Goal: Transaction & Acquisition: Obtain resource

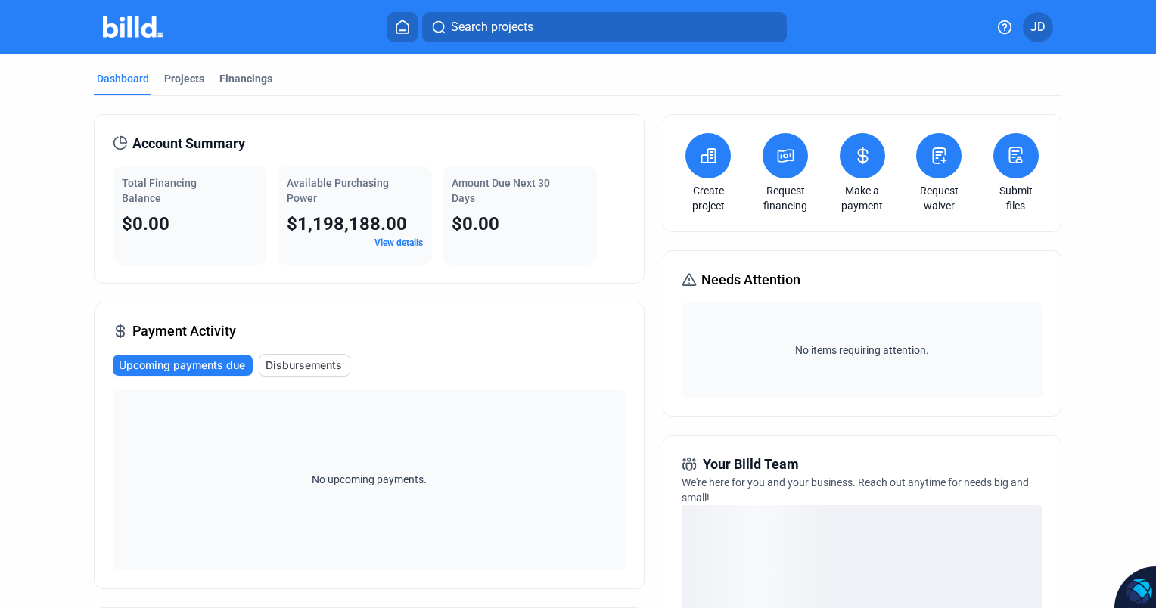
click at [776, 163] on icon at bounding box center [785, 156] width 19 height 18
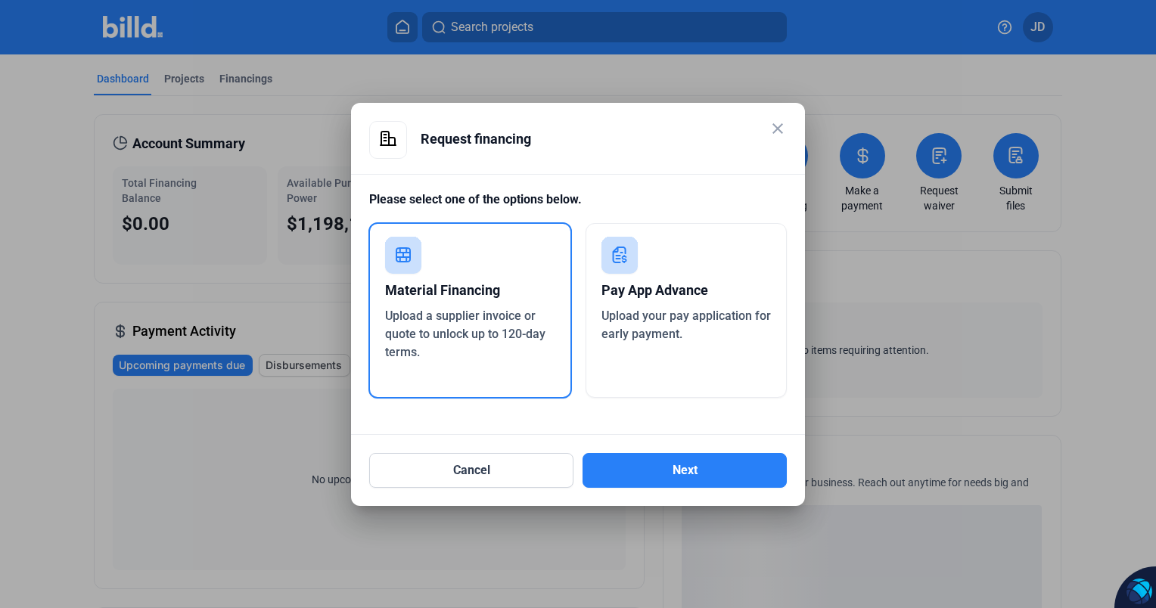
click at [688, 315] on span "Upload your pay application for early payment." at bounding box center [685, 325] width 169 height 33
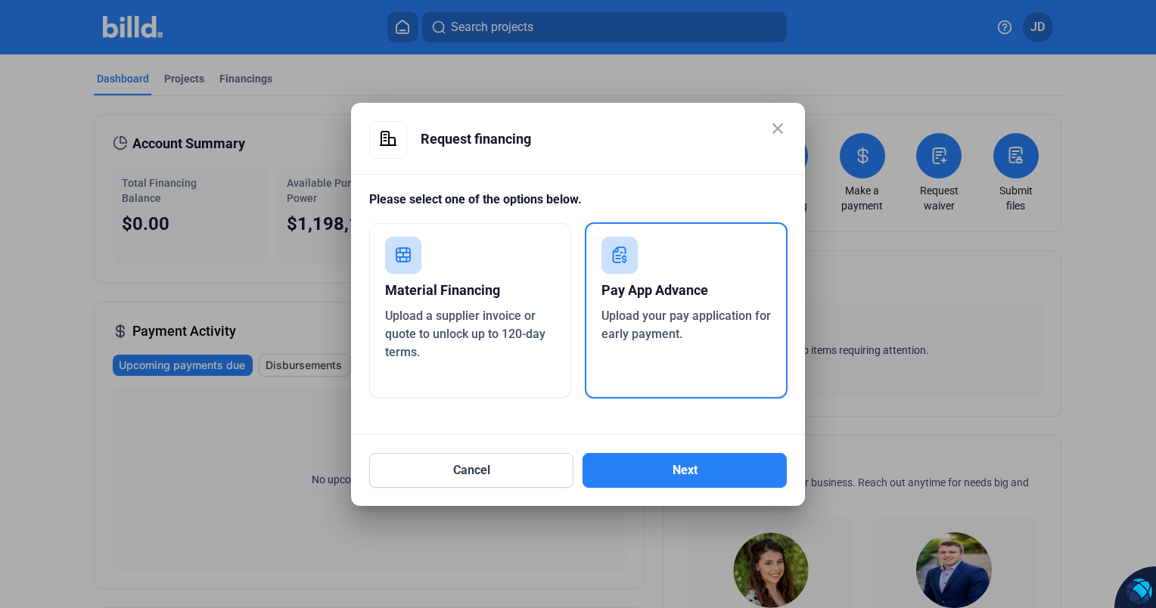
click at [693, 474] on button "Next" at bounding box center [684, 470] width 204 height 35
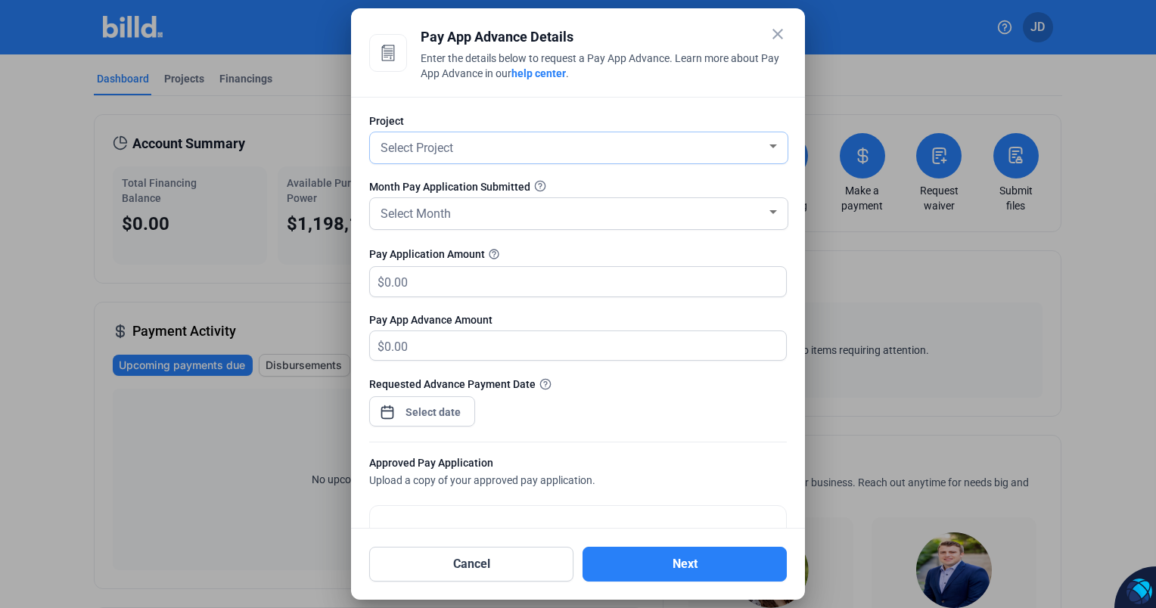
click at [496, 140] on div "Select Project" at bounding box center [571, 146] width 389 height 21
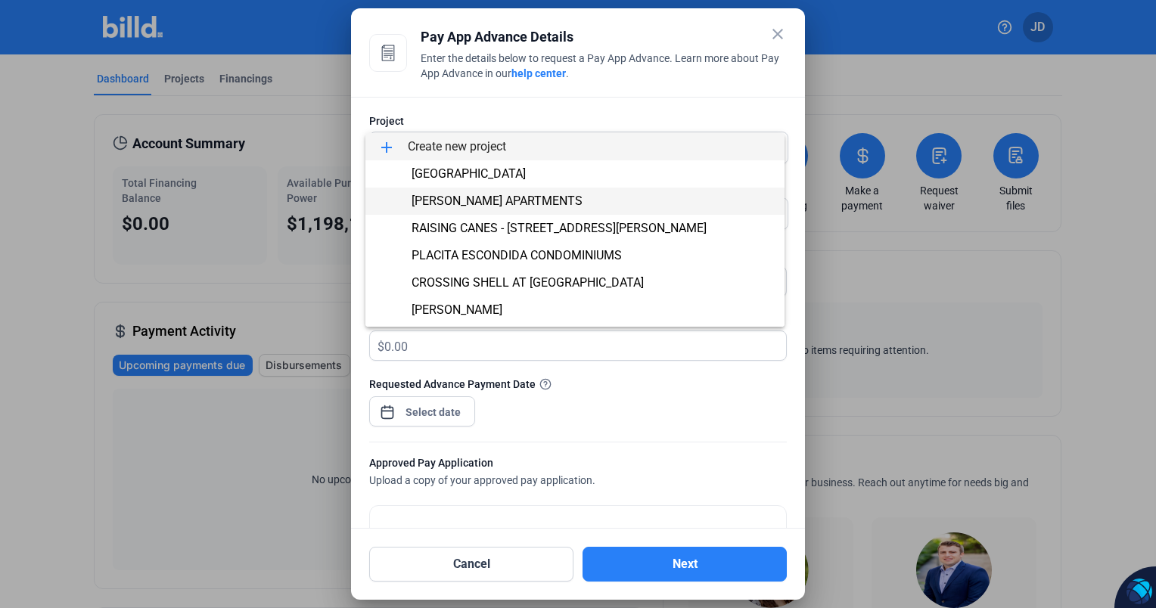
click at [489, 203] on span "[PERSON_NAME] APARTMENTS" at bounding box center [497, 201] width 171 height 14
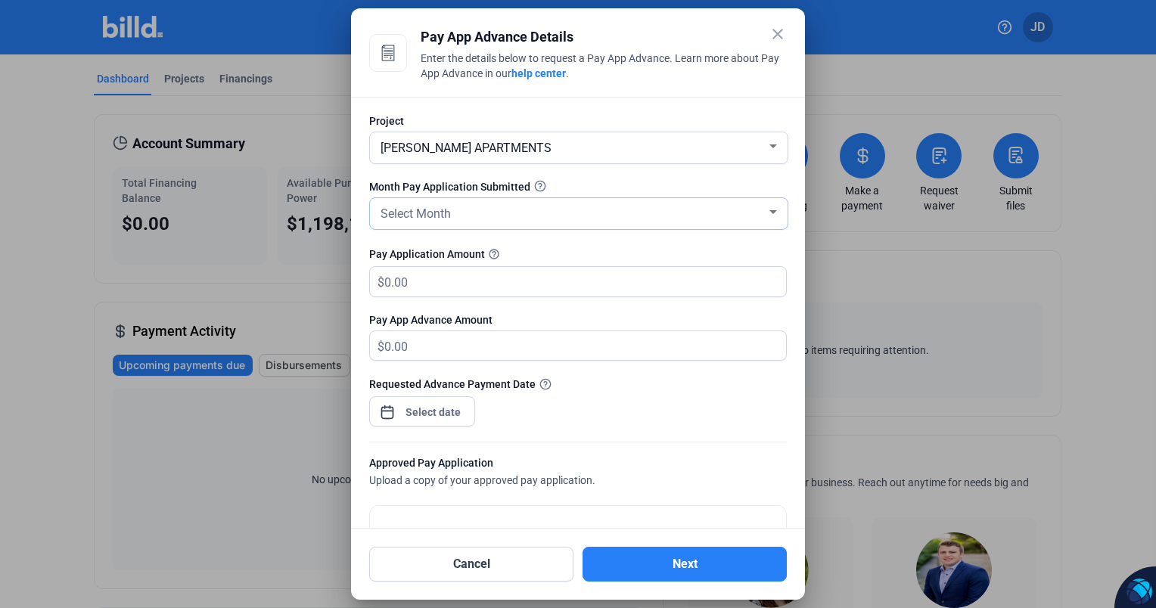
click at [452, 219] on div "Select Month" at bounding box center [571, 212] width 389 height 21
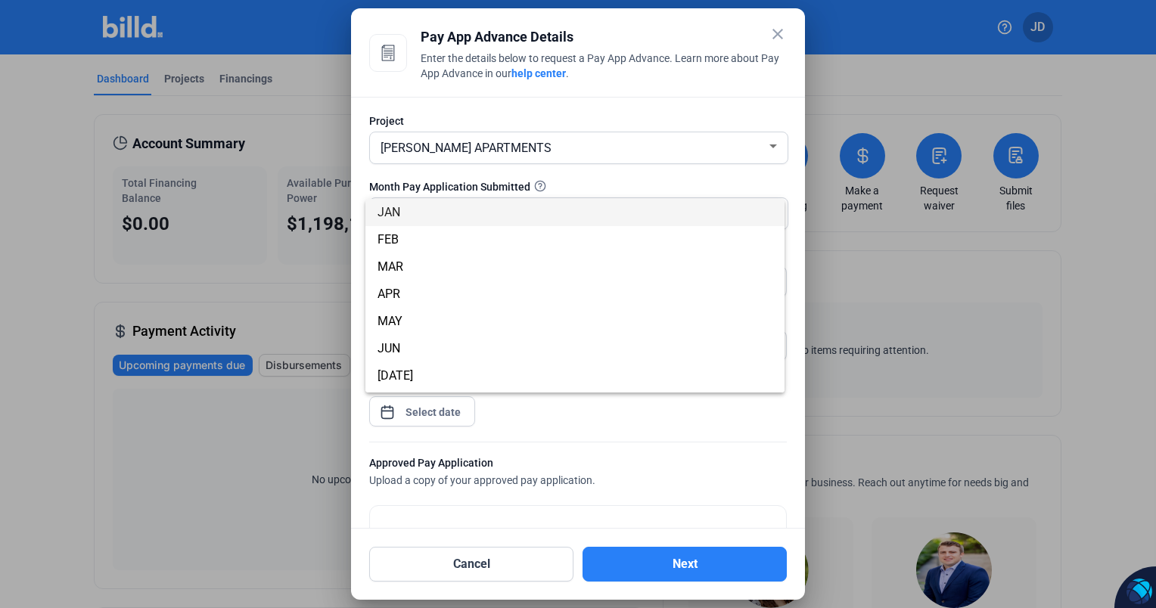
click at [559, 90] on div at bounding box center [578, 304] width 1156 height 608
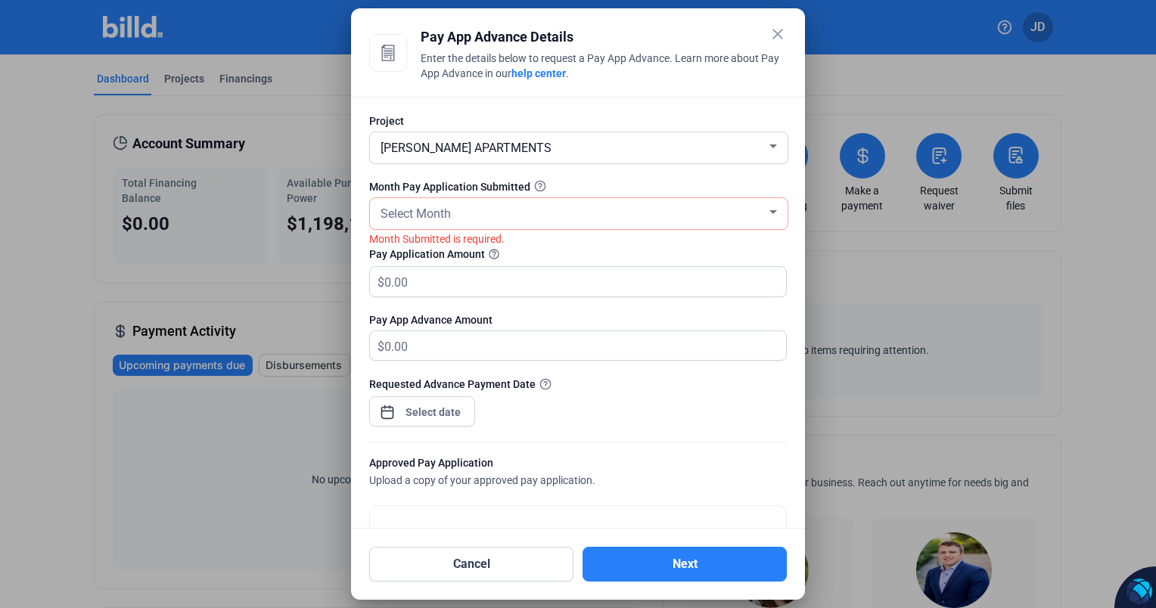
click at [784, 31] on mat-icon "close" at bounding box center [778, 34] width 18 height 18
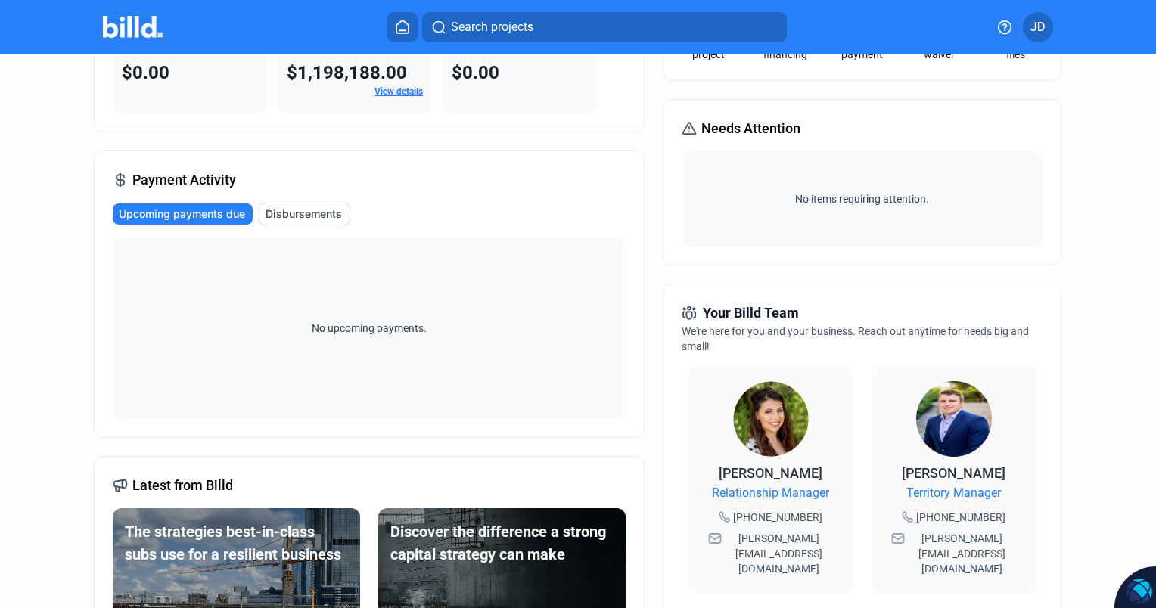
scroll to position [76, 0]
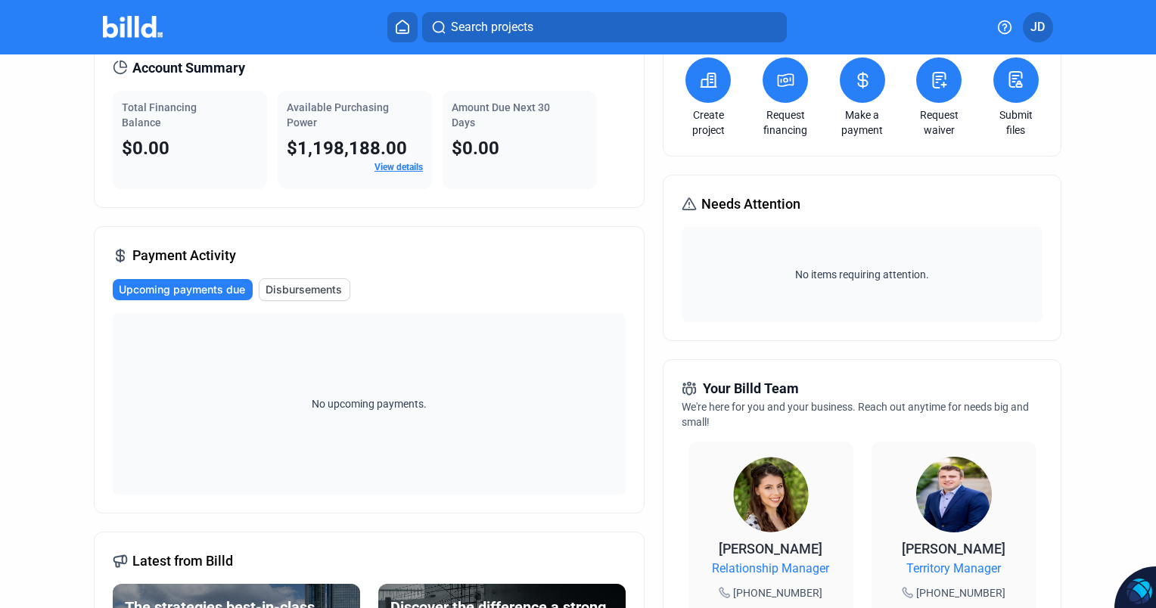
click at [307, 294] on span "Disbursements" at bounding box center [304, 289] width 76 height 15
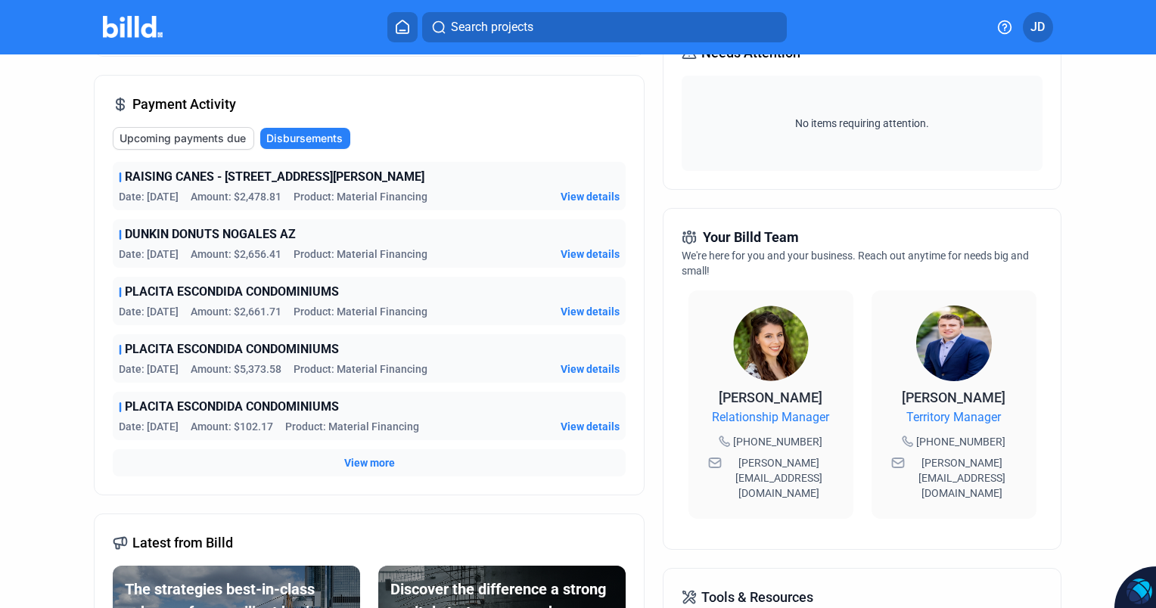
scroll to position [454, 0]
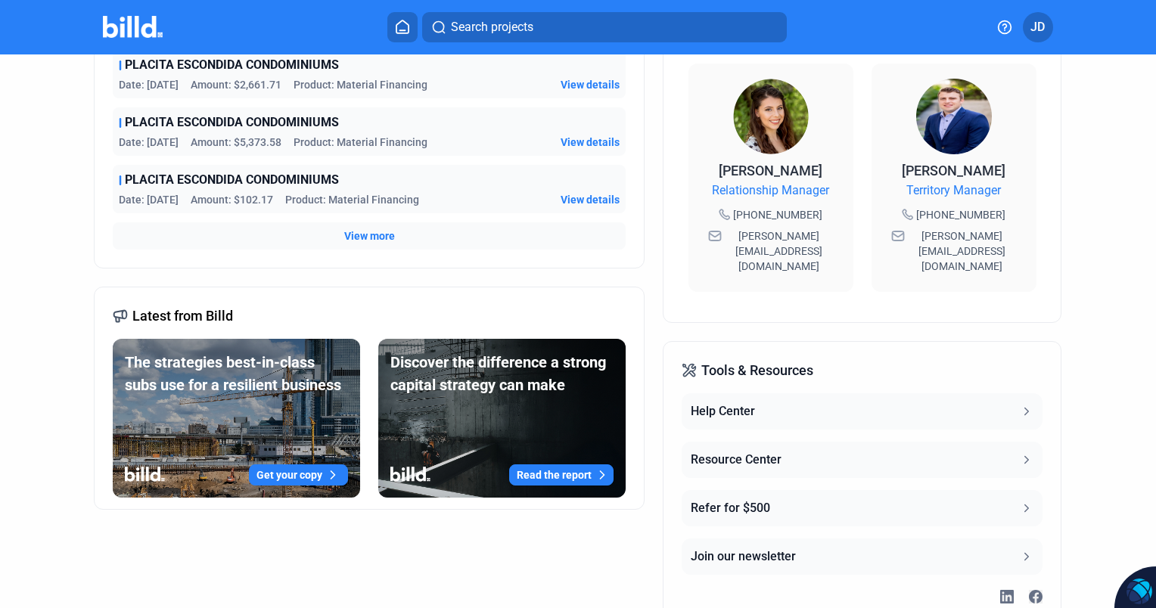
click at [729, 402] on div "Help Center" at bounding box center [723, 411] width 64 height 18
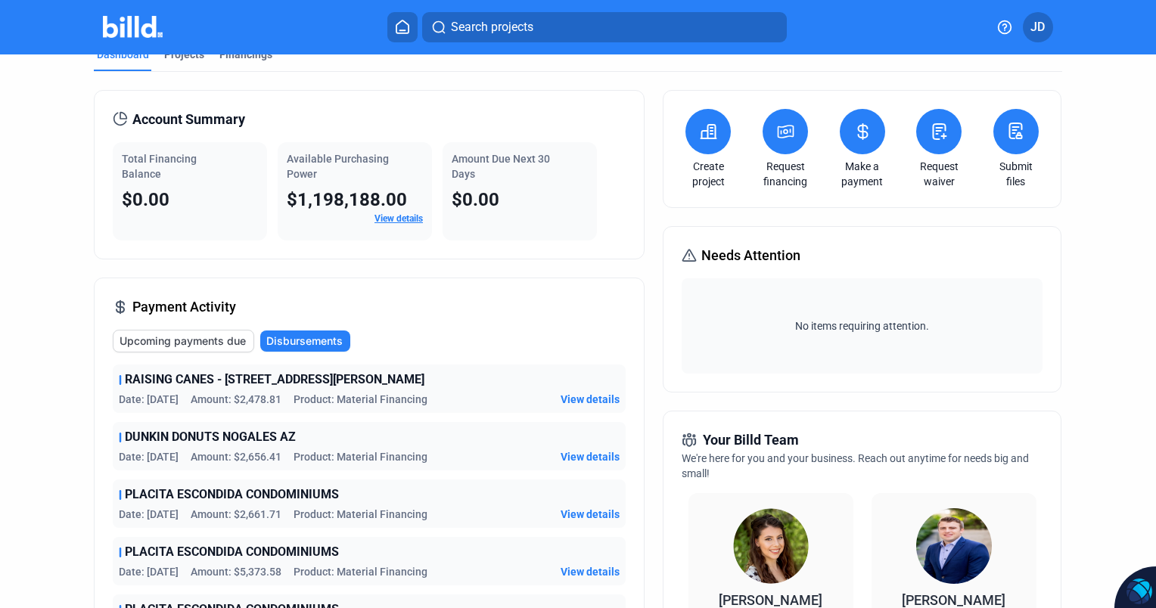
scroll to position [0, 0]
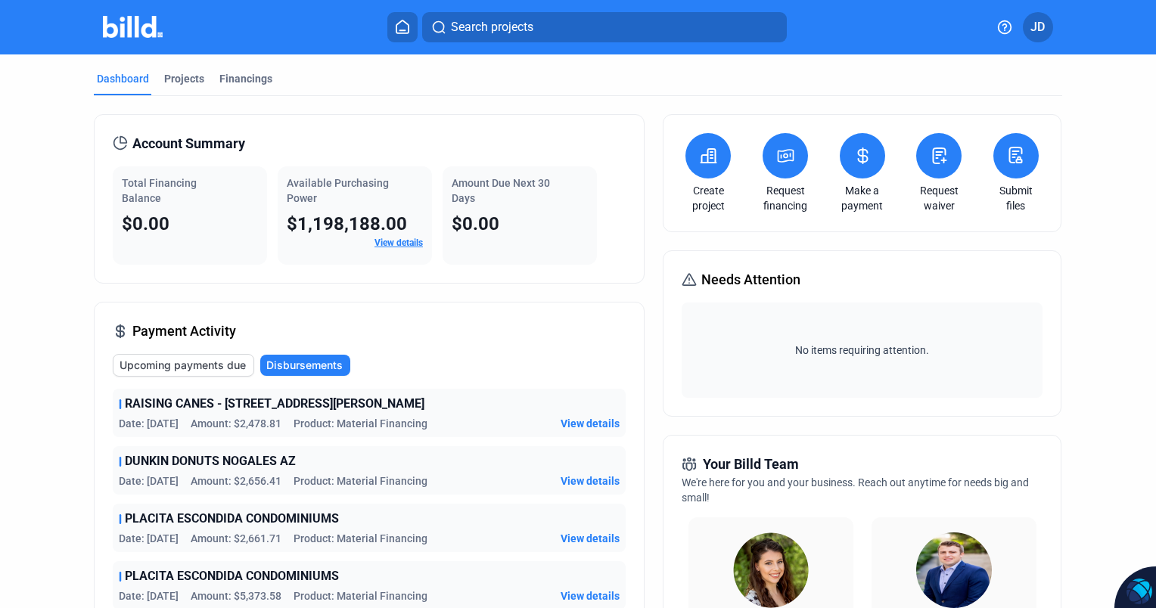
click at [666, 148] on div "Create project Request financing Make a payment Request waiver Submit files" at bounding box center [862, 173] width 398 height 118
click at [722, 280] on span "Needs Attention" at bounding box center [750, 279] width 99 height 21
click at [741, 275] on span "Needs Attention" at bounding box center [750, 279] width 99 height 21
drag, startPoint x: 730, startPoint y: 278, endPoint x: 744, endPoint y: 278, distance: 13.6
click at [733, 278] on span "Needs Attention" at bounding box center [750, 279] width 99 height 21
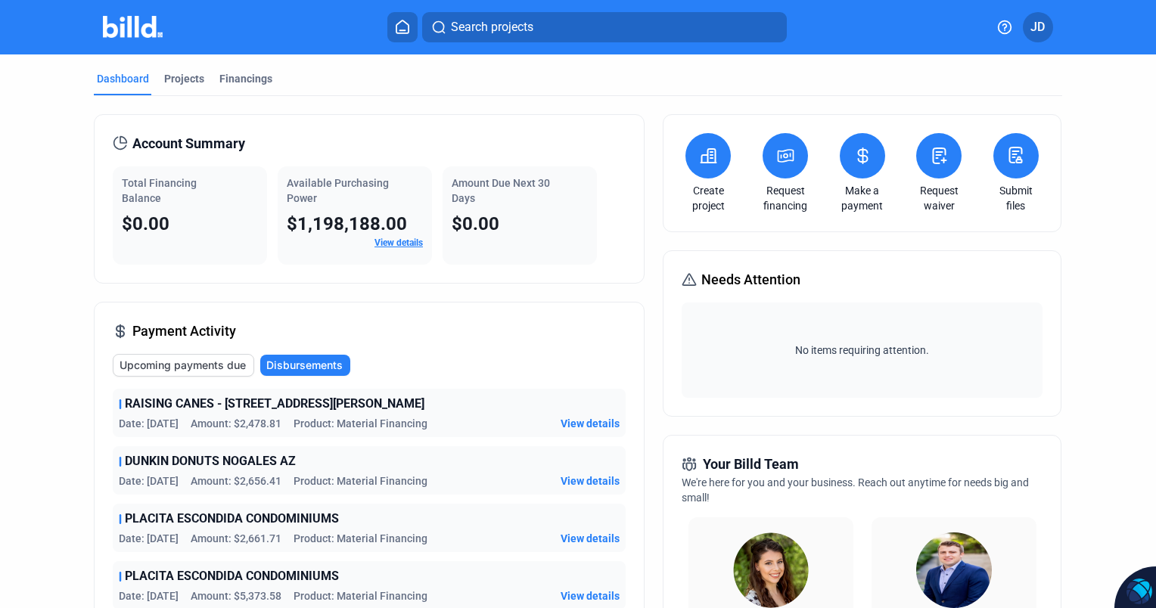
drag, startPoint x: 744, startPoint y: 278, endPoint x: 735, endPoint y: 315, distance: 38.0
click at [750, 281] on span "Needs Attention" at bounding box center [750, 279] width 99 height 21
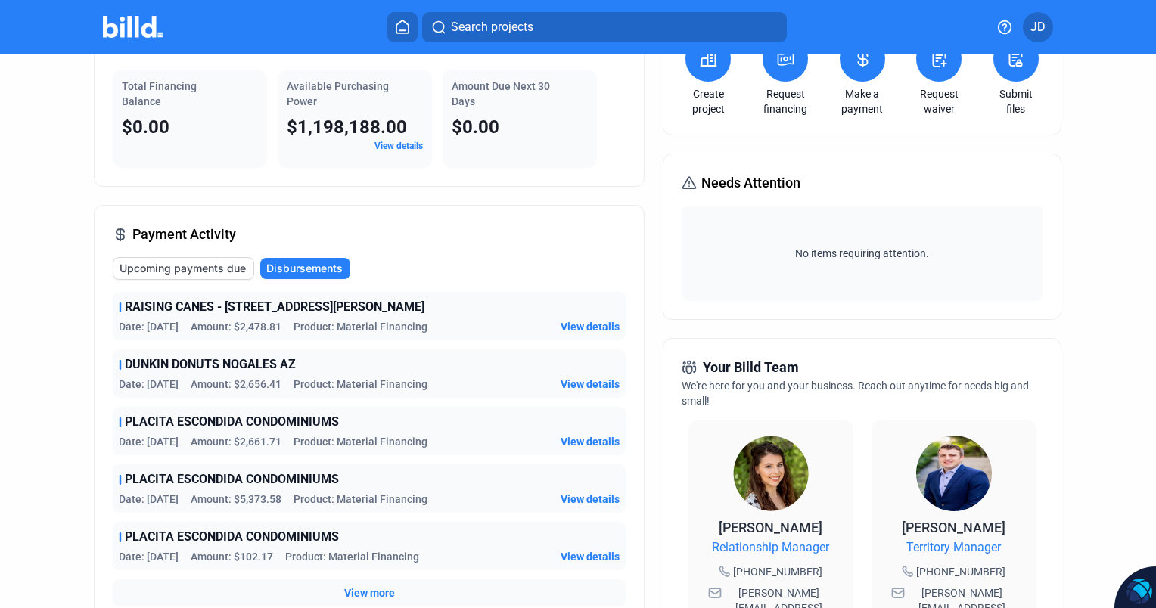
scroll to position [76, 0]
